Goal: Transaction & Acquisition: Purchase product/service

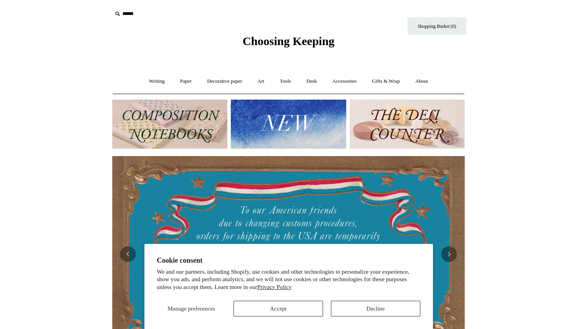
scroll to position [0, 352]
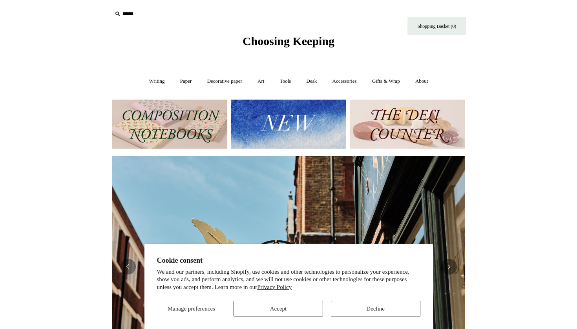
click at [120, 12] on icon at bounding box center [117, 13] width 9 height 9
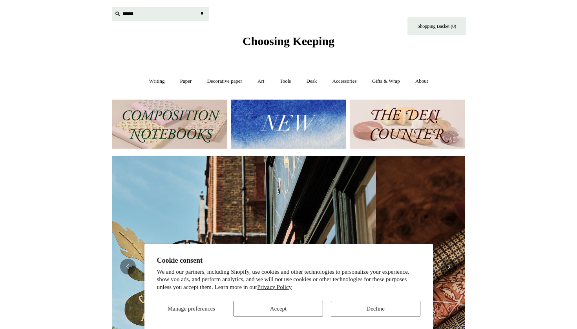
click at [129, 13] on input "text" at bounding box center [160, 14] width 97 height 15
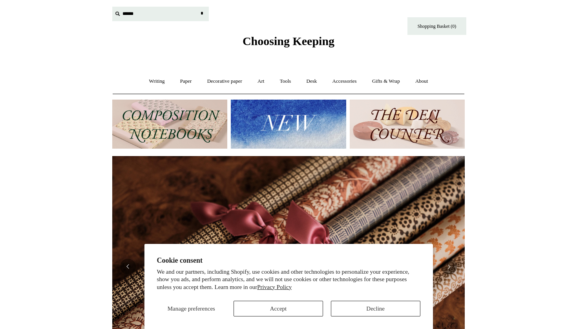
scroll to position [0, 705]
type input "*******"
click at [202, 13] on input "*" at bounding box center [202, 14] width 8 height 14
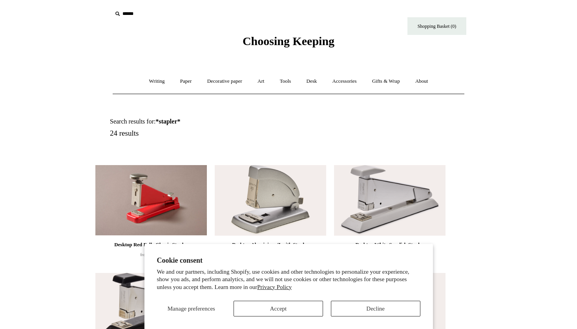
click at [353, 314] on button "Decline" at bounding box center [375, 309] width 89 height 16
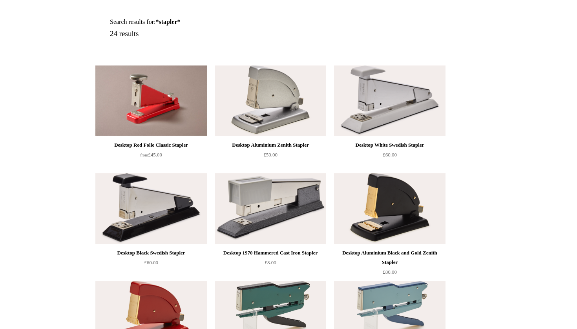
scroll to position [101, 0]
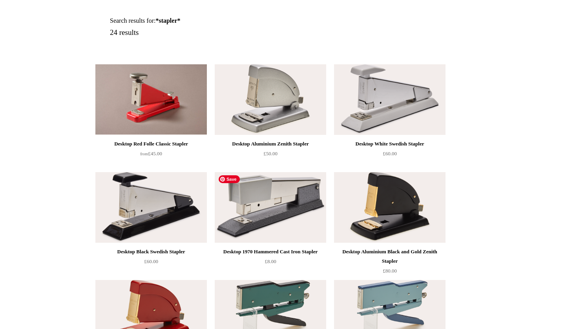
click at [299, 214] on img at bounding box center [270, 207] width 111 height 71
